Goal: Transaction & Acquisition: Purchase product/service

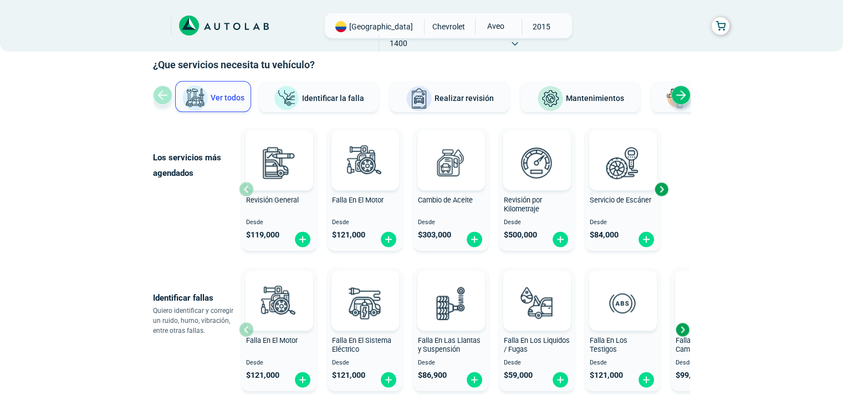
click at [184, 24] on icon at bounding box center [189, 26] width 20 height 20
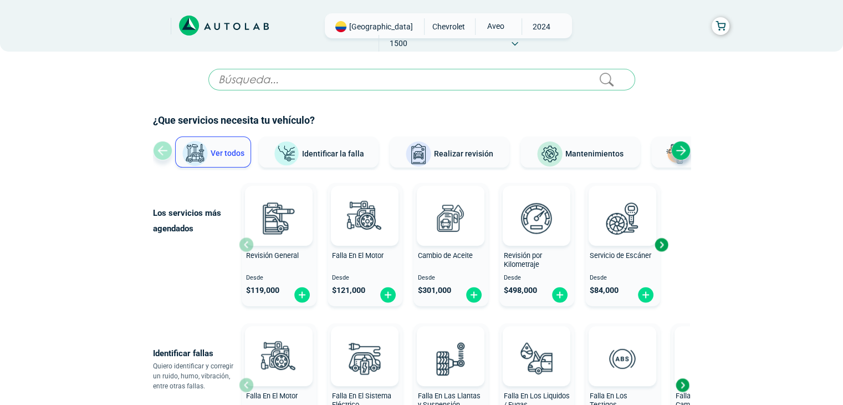
click at [459, 273] on div "Cambio de Aceite Desde $ 301,000" at bounding box center [451, 245] width 75 height 118
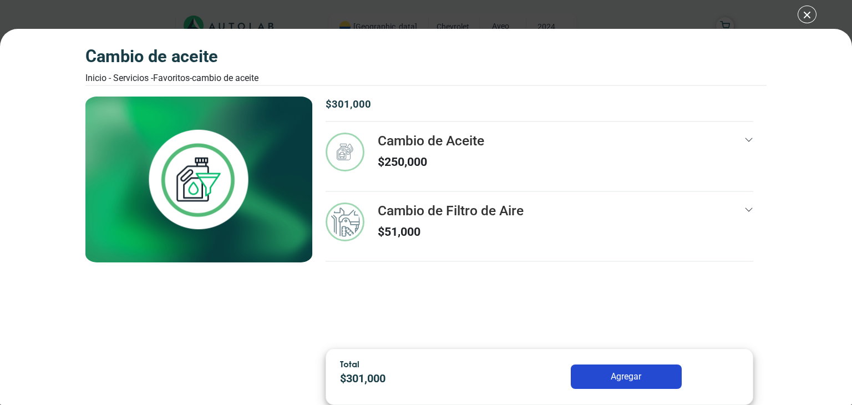
click at [745, 140] on icon at bounding box center [748, 139] width 9 height 9
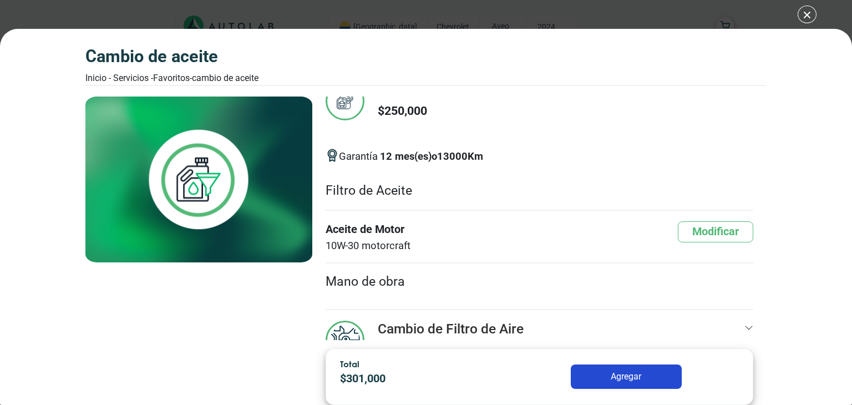
scroll to position [55, 0]
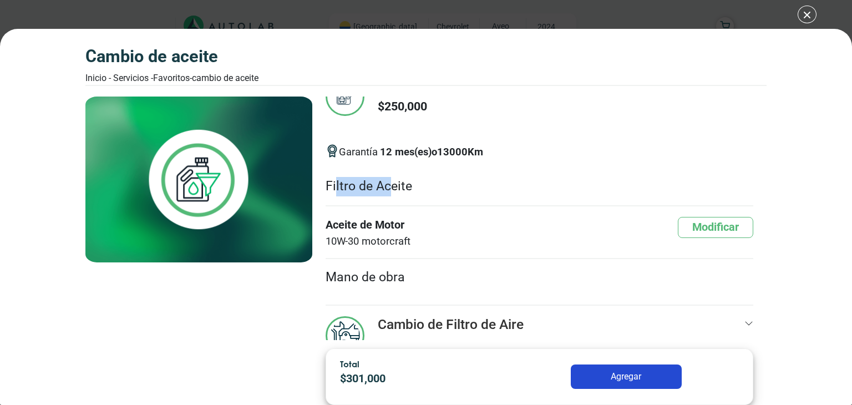
drag, startPoint x: 334, startPoint y: 180, endPoint x: 390, endPoint y: 179, distance: 56.0
click at [390, 179] on li "Filtro de Aceite" at bounding box center [539, 187] width 428 height 38
click at [402, 180] on li "Filtro de Aceite" at bounding box center [539, 187] width 428 height 38
drag, startPoint x: 328, startPoint y: 224, endPoint x: 422, endPoint y: 223, distance: 94.3
click at [422, 223] on div "Aceite de Motor 10W-30 motorcraft Modificar" at bounding box center [539, 233] width 428 height 32
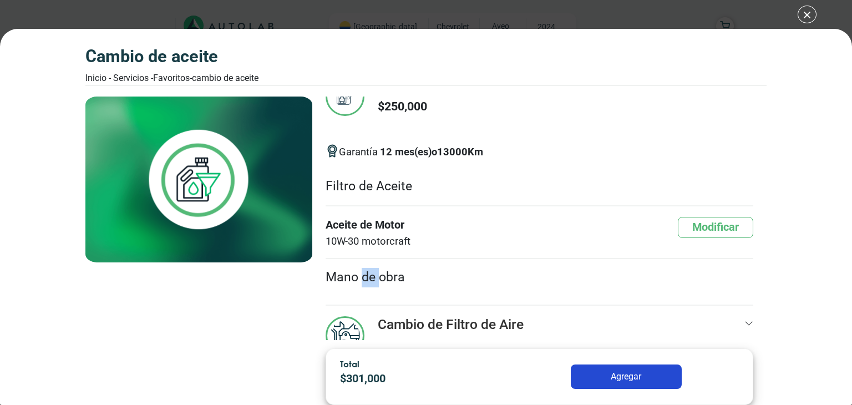
drag, startPoint x: 363, startPoint y: 282, endPoint x: 379, endPoint y: 284, distance: 16.2
click at [379, 284] on li "Mano de obra" at bounding box center [539, 277] width 428 height 37
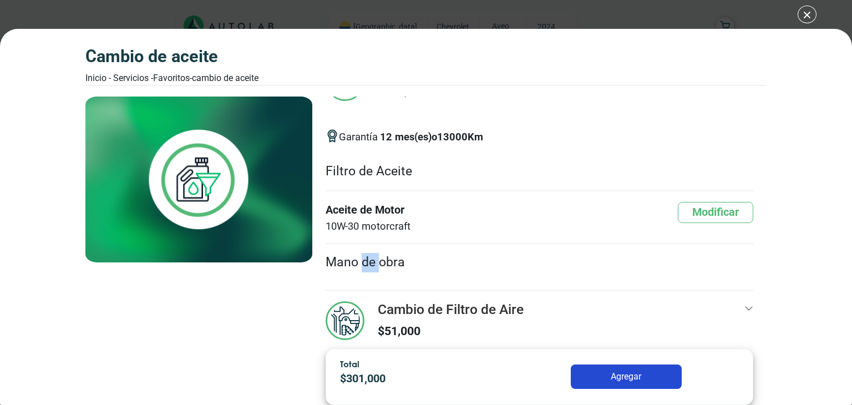
scroll to position [90, 0]
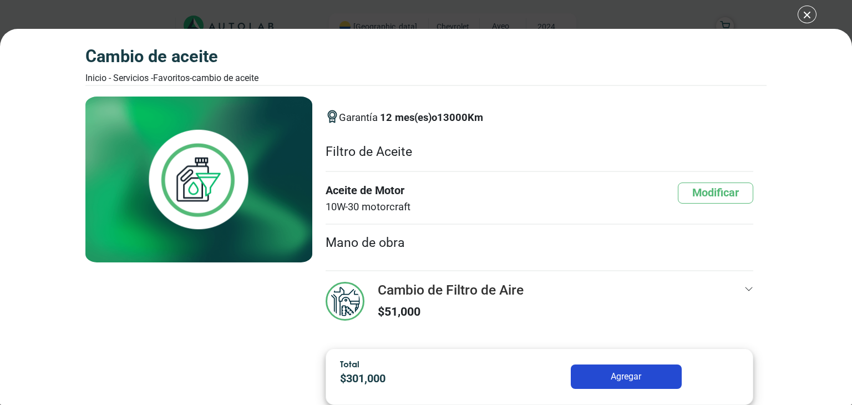
click at [420, 240] on li "Mano de obra" at bounding box center [539, 243] width 428 height 37
drag, startPoint x: 342, startPoint y: 190, endPoint x: 403, endPoint y: 187, distance: 61.1
click at [403, 187] on font "Aceite de Motor" at bounding box center [367, 190] width 85 height 17
drag, startPoint x: 348, startPoint y: 153, endPoint x: 426, endPoint y: 146, distance: 78.0
click at [426, 146] on li "Filtro de Aceite" at bounding box center [539, 153] width 428 height 38
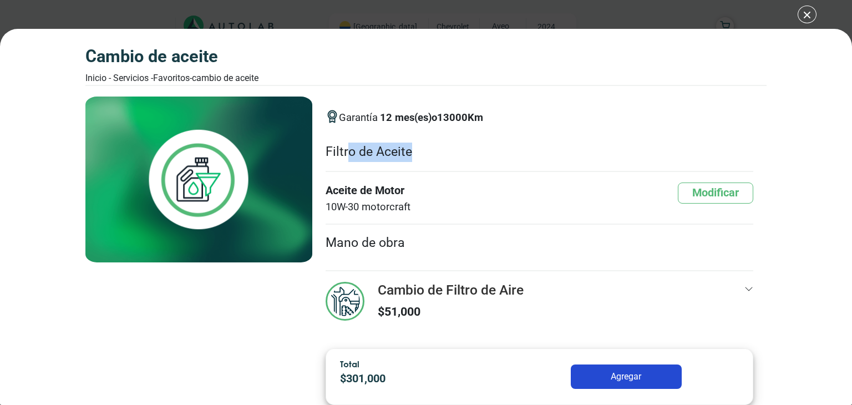
click at [425, 146] on li "Filtro de Aceite" at bounding box center [539, 153] width 428 height 38
click at [744, 288] on icon at bounding box center [748, 288] width 9 height 9
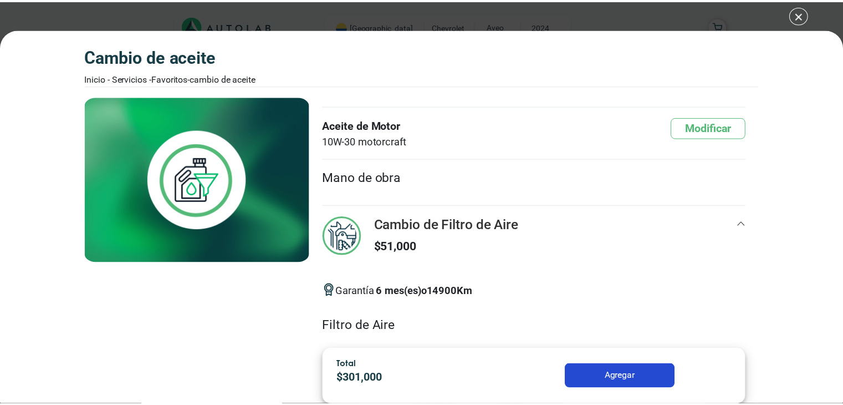
scroll to position [151, 0]
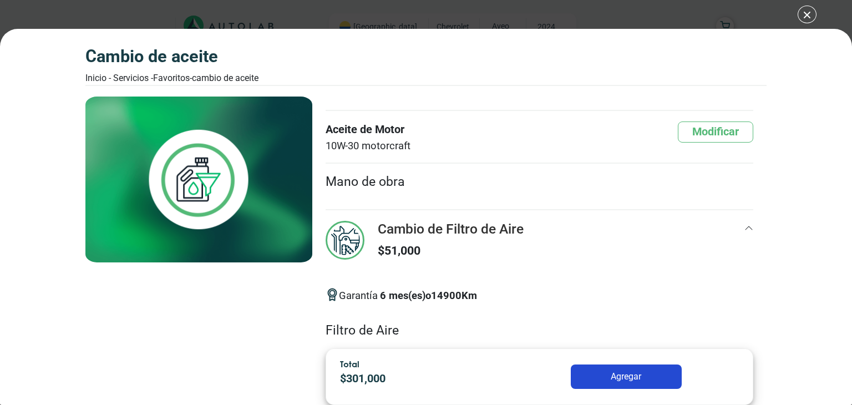
click at [811, 17] on div "Cambio de Aceite Inicio - Servicios - Favoritos - Cambio de Aceite Cambio de Ac…" at bounding box center [426, 202] width 852 height 405
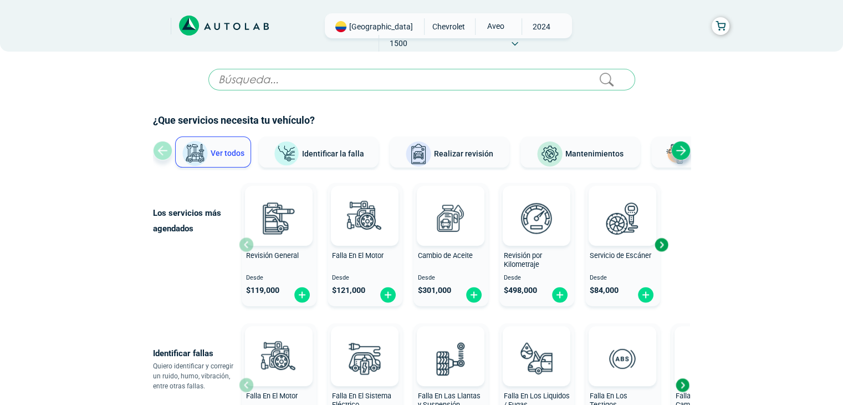
click at [319, 157] on span "Identificar la falla" at bounding box center [333, 153] width 62 height 9
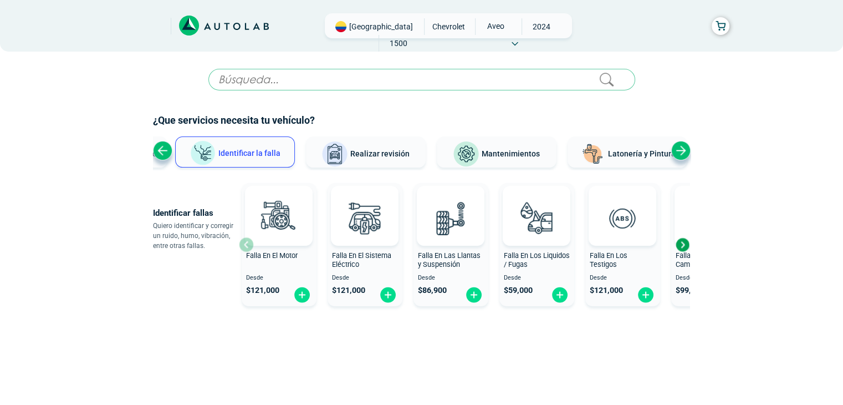
click at [364, 165] on button "Realizar revisión" at bounding box center [366, 151] width 120 height 31
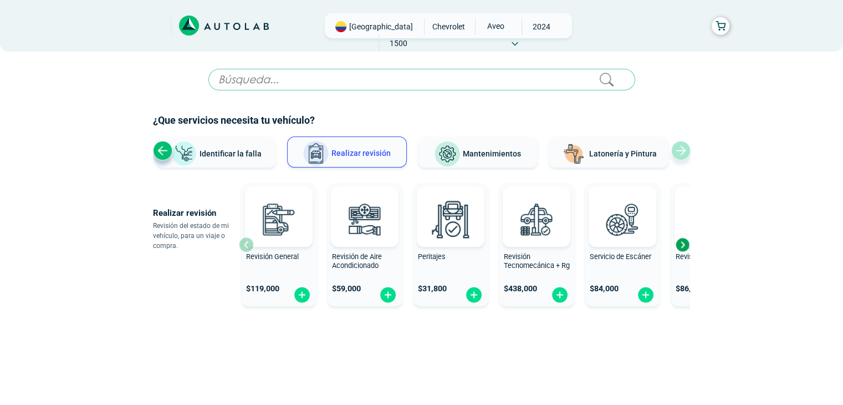
click at [226, 152] on span "Identificar la falla" at bounding box center [231, 153] width 62 height 9
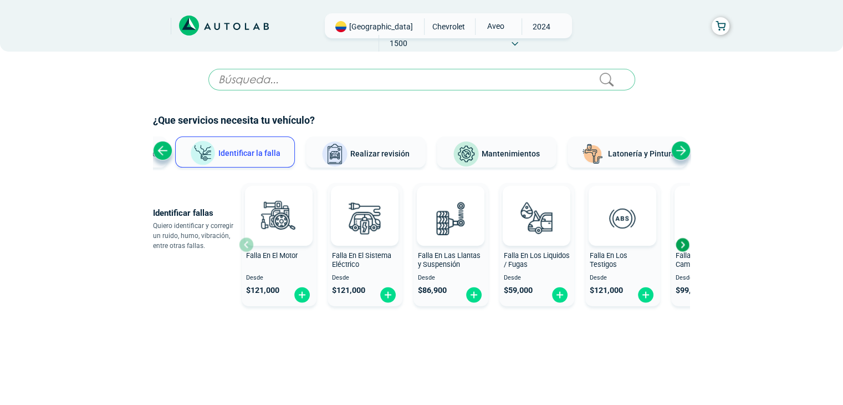
click at [158, 147] on div "Previous slide" at bounding box center [162, 150] width 19 height 19
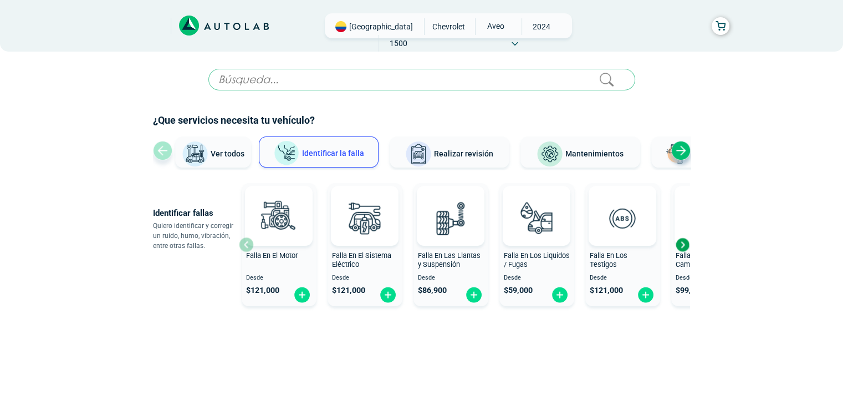
click at [210, 159] on button "Ver todos" at bounding box center [213, 151] width 76 height 31
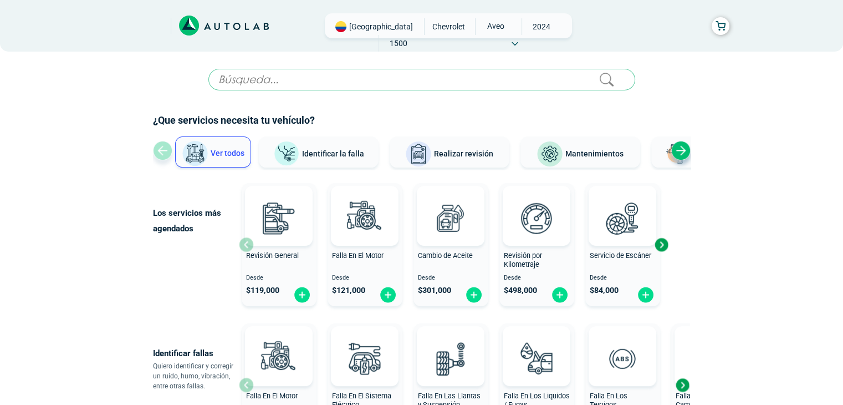
click at [688, 153] on div "Next slide" at bounding box center [681, 150] width 19 height 19
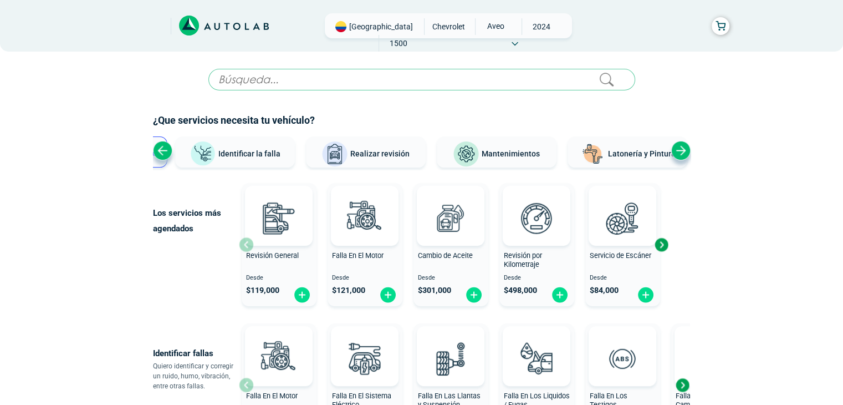
click at [688, 153] on div "Next slide" at bounding box center [681, 150] width 19 height 19
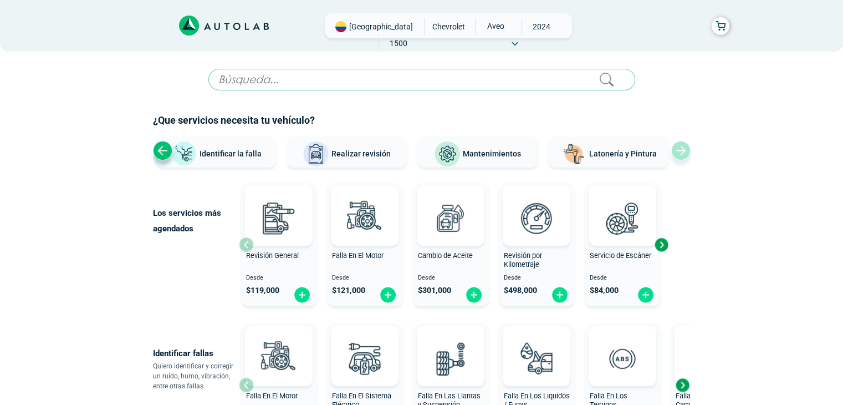
click at [637, 149] on span "Latonería y Pintura" at bounding box center [623, 153] width 68 height 9
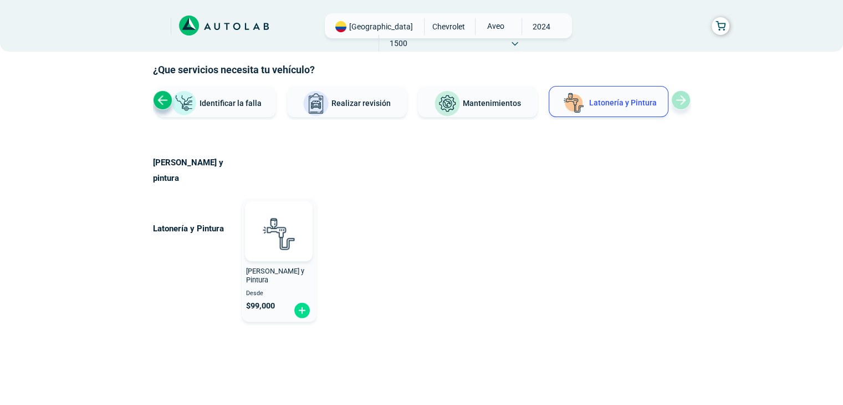
scroll to position [53, 0]
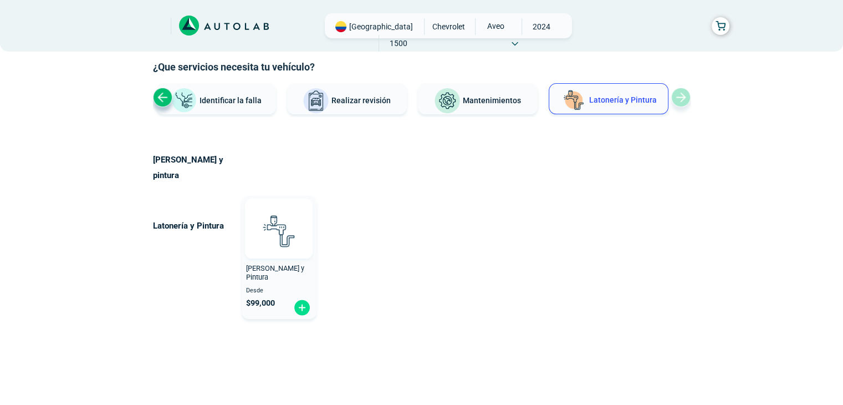
click at [280, 236] on img at bounding box center [279, 230] width 49 height 49
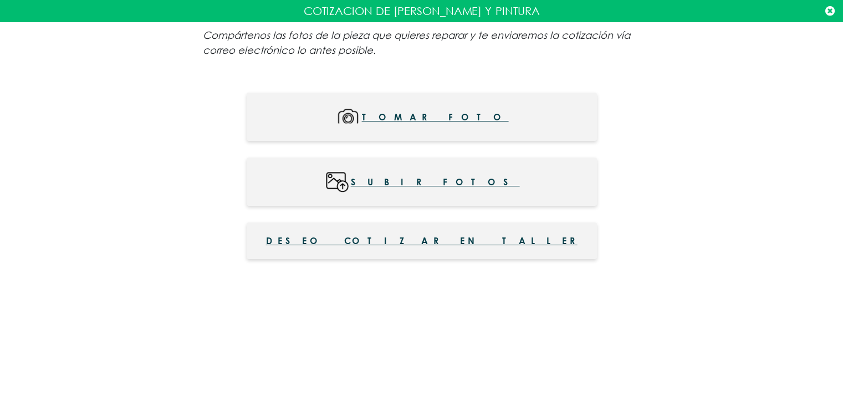
click at [825, 9] on p "COTIZACION DE LATONERIA Y PINTURA" at bounding box center [421, 11] width 827 height 17
click at [826, 13] on icon at bounding box center [830, 11] width 9 height 11
